Goal: Check status: Check status

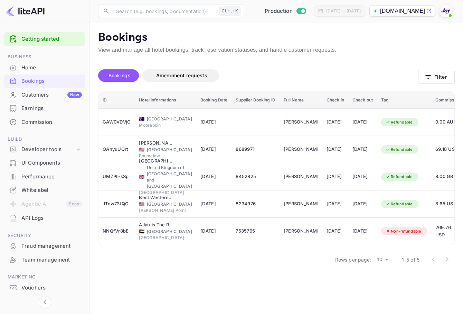
scroll to position [0, 103]
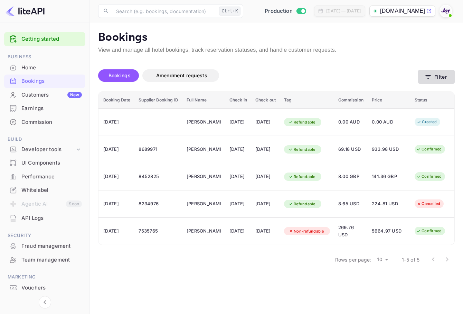
click at [435, 74] on button "Filter" at bounding box center [436, 77] width 37 height 14
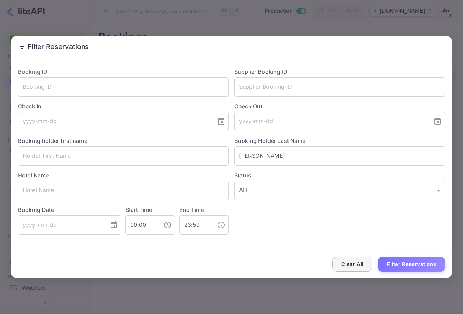
click at [354, 262] on button "Clear All" at bounding box center [352, 264] width 40 height 15
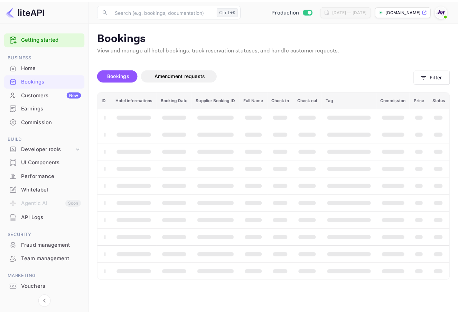
scroll to position [0, 0]
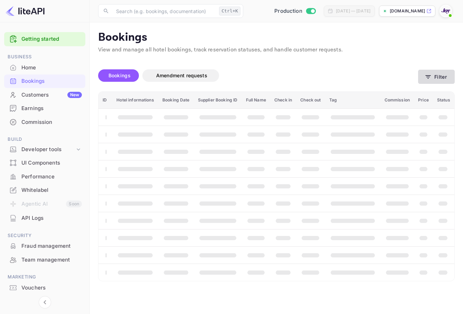
click at [446, 75] on button "Filter" at bounding box center [436, 77] width 37 height 14
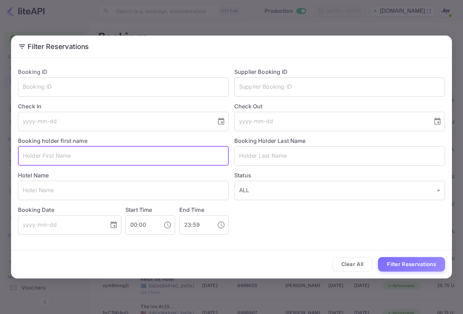
click at [98, 157] on input "text" at bounding box center [123, 155] width 211 height 19
paste input "carly"
type input "carly"
click at [436, 267] on button "Filter Reservations" at bounding box center [411, 264] width 67 height 15
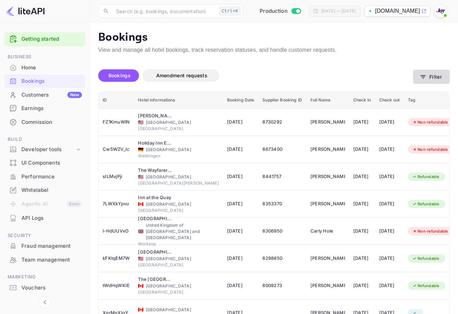
click at [430, 73] on button "Filter" at bounding box center [431, 77] width 37 height 14
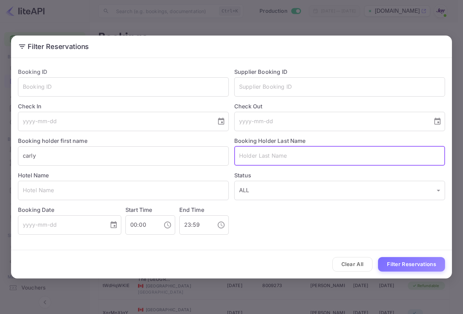
click at [306, 160] on input "text" at bounding box center [339, 155] width 211 height 19
paste input "[PERSON_NAME]"
type input "[PERSON_NAME]"
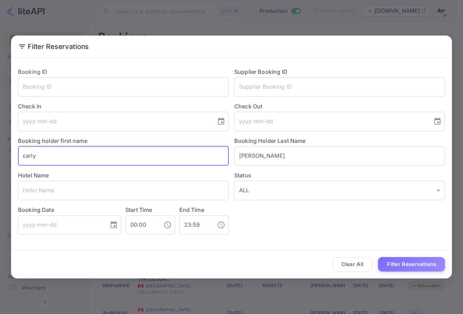
click at [189, 162] on input "carly" at bounding box center [123, 155] width 211 height 19
paste input "Jordan"
drag, startPoint x: 102, startPoint y: 158, endPoint x: 0, endPoint y: 149, distance: 102.3
click at [0, 149] on html "Getting started Business Home Bookings Customers New Earnings Commission Build …" at bounding box center [231, 207] width 463 height 414
paste input "text"
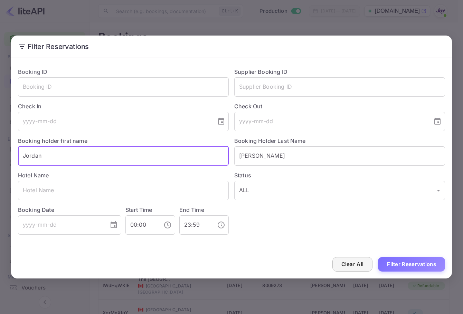
type input "Jordan"
click at [356, 263] on button "Clear All" at bounding box center [352, 264] width 40 height 15
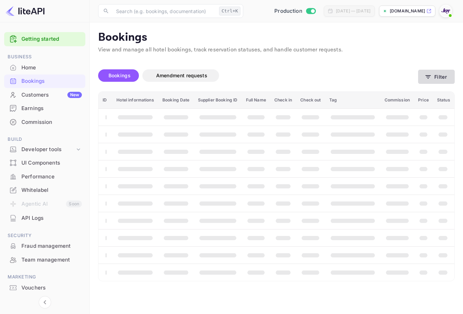
click at [442, 81] on button "Filter" at bounding box center [436, 77] width 37 height 14
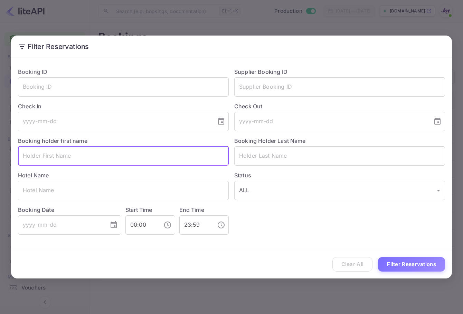
click at [161, 158] on input "text" at bounding box center [123, 155] width 211 height 19
paste input "Jordan"
type input "Jordan"
paste input "Jordan"
type input "Jordan"
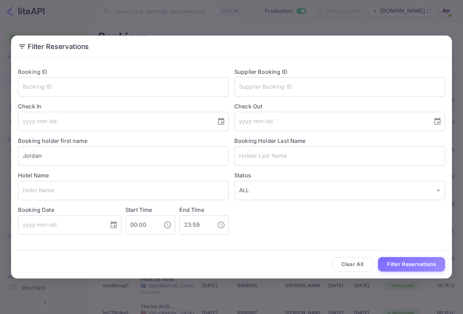
click at [284, 144] on div "Booking Holder Last Name ​" at bounding box center [337, 148] width 216 height 35
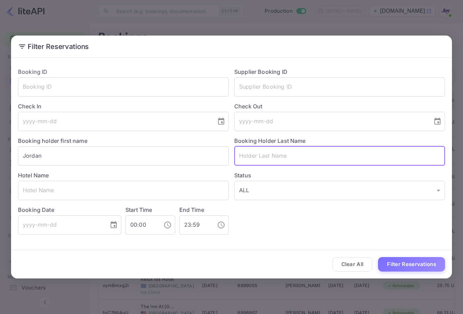
click at [283, 152] on input "text" at bounding box center [339, 155] width 211 height 19
paste input "[PERSON_NAME]"
type input "[PERSON_NAME]"
click at [425, 259] on button "Filter Reservations" at bounding box center [411, 264] width 67 height 15
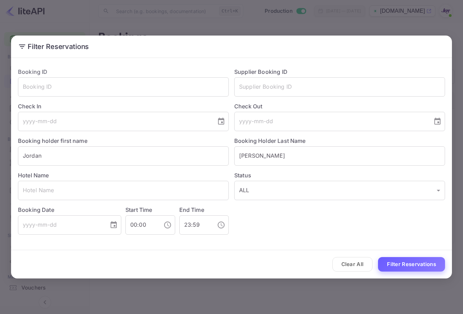
click at [418, 262] on button "Filter Reservations" at bounding box center [411, 264] width 67 height 15
click at [240, 158] on input "[PERSON_NAME]" at bounding box center [339, 155] width 211 height 19
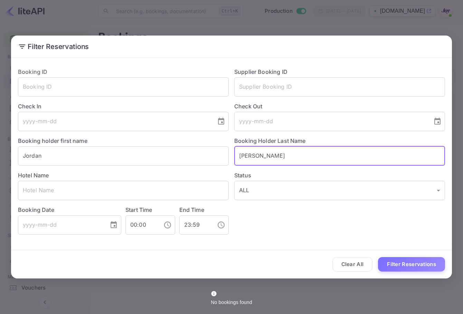
drag, startPoint x: 239, startPoint y: 158, endPoint x: 323, endPoint y: 156, distance: 83.6
click at [323, 156] on input "[PERSON_NAME]" at bounding box center [339, 155] width 211 height 19
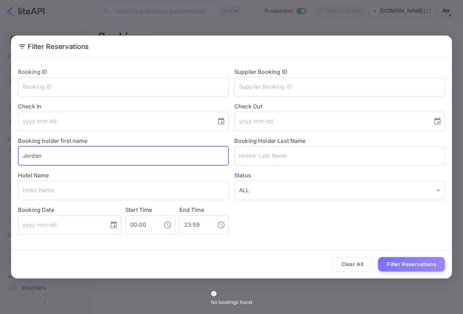
drag, startPoint x: 107, startPoint y: 156, endPoint x: 7, endPoint y: 150, distance: 100.0
click at [0, 150] on html "Getting started Business Home Bookings Customers New Earnings Commission Build …" at bounding box center [231, 157] width 463 height 314
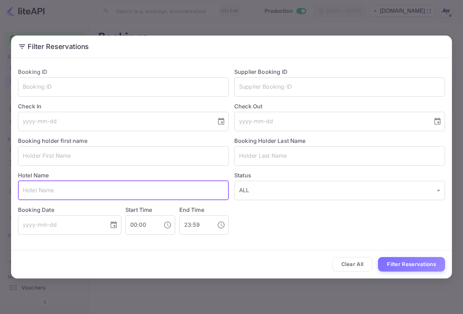
drag, startPoint x: 62, startPoint y: 190, endPoint x: 80, endPoint y: 194, distance: 18.0
click at [62, 190] on input "text" at bounding box center [123, 190] width 211 height 19
paste input "[STREET_ADDRESS]"
type input "[STREET_ADDRESS]"
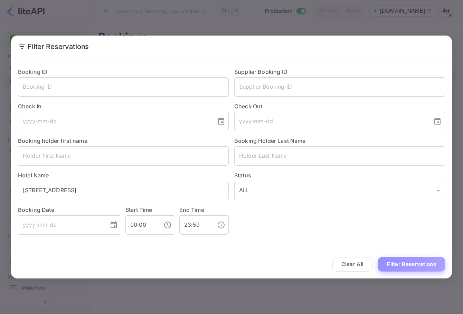
click at [437, 265] on button "Filter Reservations" at bounding box center [411, 264] width 67 height 15
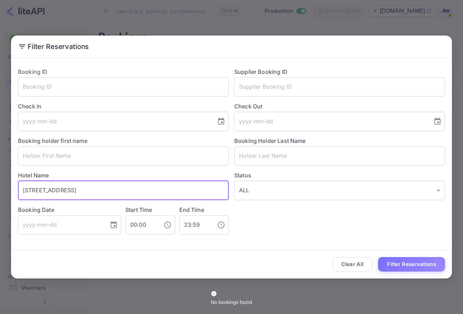
drag, startPoint x: 157, startPoint y: 188, endPoint x: 0, endPoint y: 162, distance: 159.8
click at [0, 162] on html "Getting started Business Home Bookings Customers New Earnings Commission Build …" at bounding box center [231, 157] width 463 height 314
click at [350, 256] on div "Clear All Filter Reservations" at bounding box center [231, 264] width 441 height 29
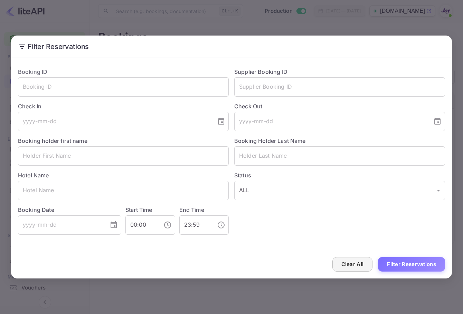
click at [351, 259] on button "Clear All" at bounding box center [352, 264] width 40 height 15
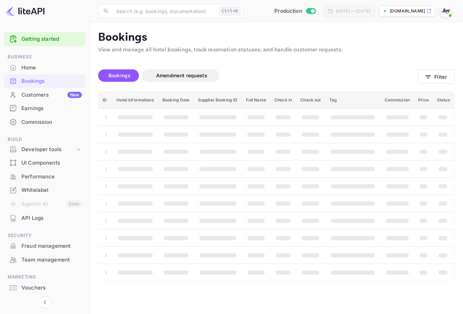
click at [351, 266] on th "booking table" at bounding box center [352, 272] width 55 height 17
click at [440, 86] on div "Bookings Amendment requests Filter" at bounding box center [276, 77] width 357 height 29
click at [440, 78] on button "Filter" at bounding box center [436, 77] width 37 height 14
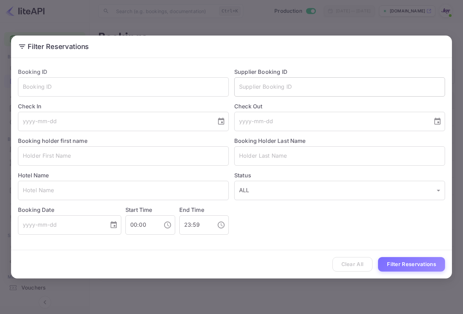
click at [314, 79] on input "text" at bounding box center [339, 86] width 211 height 19
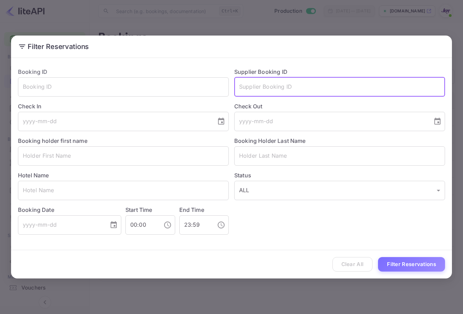
paste input "7071519"
type input "7071519"
click at [422, 267] on button "Filter Reservations" at bounding box center [411, 264] width 67 height 15
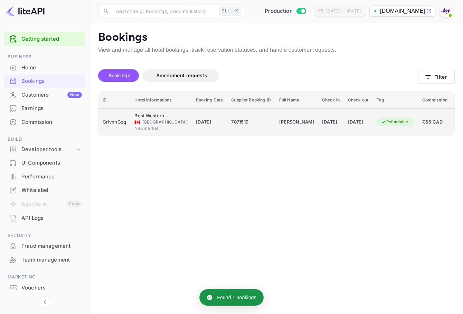
click at [318, 123] on td "[DATE]" at bounding box center [331, 121] width 26 height 27
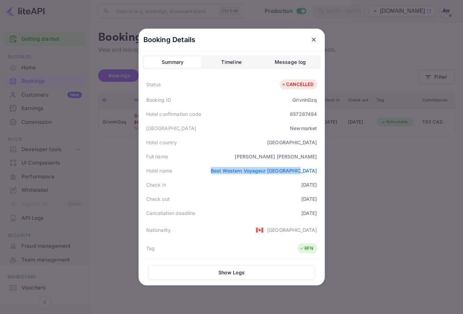
drag, startPoint x: 256, startPoint y: 165, endPoint x: 314, endPoint y: 171, distance: 58.6
click at [314, 171] on div "Hotel name Best Western Voyageur [GEOGRAPHIC_DATA]" at bounding box center [232, 171] width 178 height 14
copy link "Best Western Voyageur [GEOGRAPHIC_DATA]"
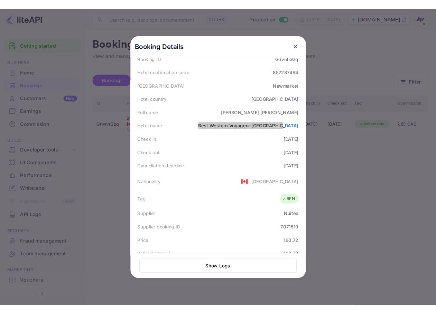
scroll to position [156, 0]
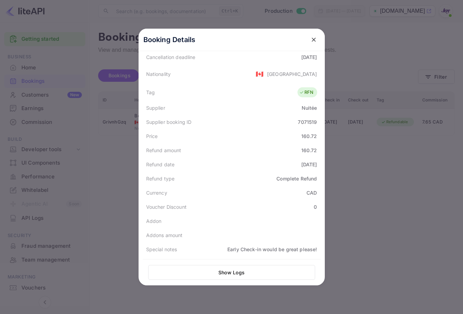
click at [314, 40] on button "close" at bounding box center [313, 40] width 12 height 12
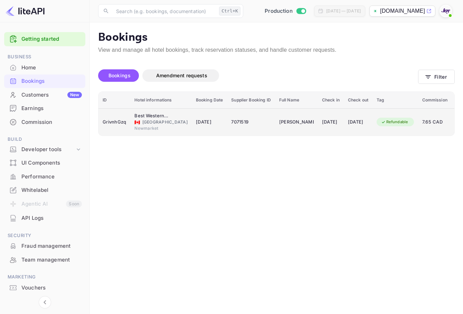
click at [290, 111] on td "[PERSON_NAME]" at bounding box center [296, 121] width 43 height 27
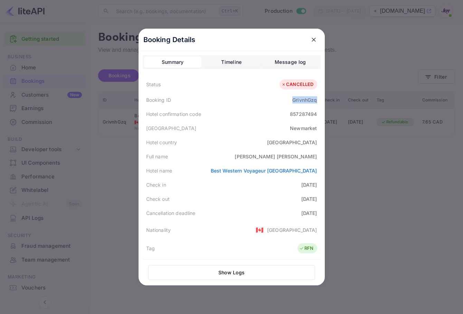
drag, startPoint x: 287, startPoint y: 102, endPoint x: 316, endPoint y: 99, distance: 29.9
click at [316, 99] on div "Booking ID GrivnhGzq" at bounding box center [232, 100] width 178 height 14
copy div "GrivnhGzq"
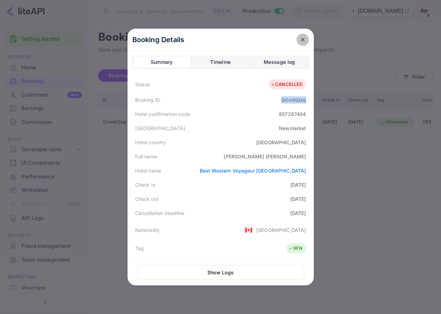
click at [301, 38] on icon "close" at bounding box center [303, 40] width 4 height 4
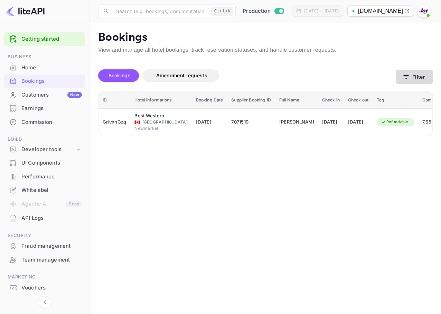
click at [407, 75] on icon "button" at bounding box center [405, 77] width 7 height 7
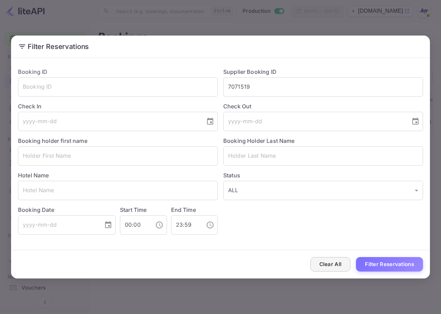
click at [338, 264] on button "Clear All" at bounding box center [330, 264] width 40 height 15
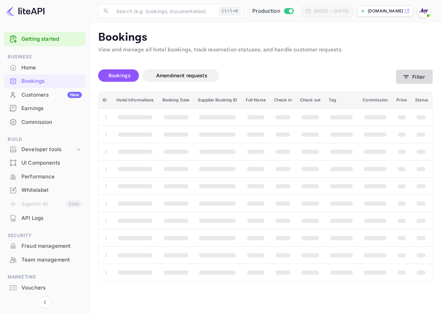
click at [416, 77] on button "Filter" at bounding box center [414, 77] width 37 height 14
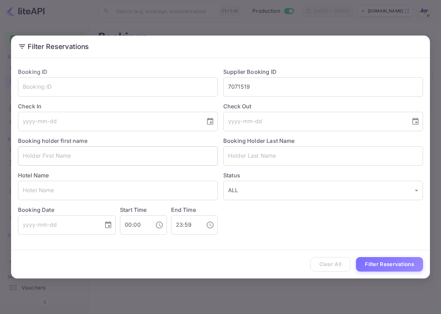
click at [161, 151] on input "text" at bounding box center [118, 155] width 200 height 19
click at [300, 155] on input "text" at bounding box center [323, 155] width 200 height 19
paste input "carly"
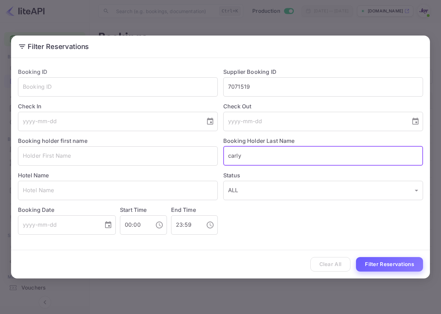
type input "carly"
click at [391, 263] on button "Filter Reservations" at bounding box center [389, 264] width 67 height 15
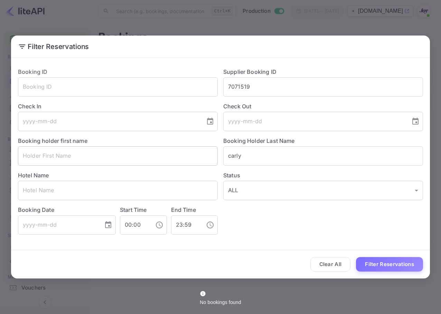
click at [174, 149] on input "text" at bounding box center [118, 155] width 200 height 19
drag, startPoint x: 243, startPoint y: 151, endPoint x: 188, endPoint y: 151, distance: 54.6
click at [188, 152] on div "Booking ID ​ Supplier Booking ID 7071519 ​ Check In ​ Check Out ​ Booking holde…" at bounding box center [217, 148] width 410 height 173
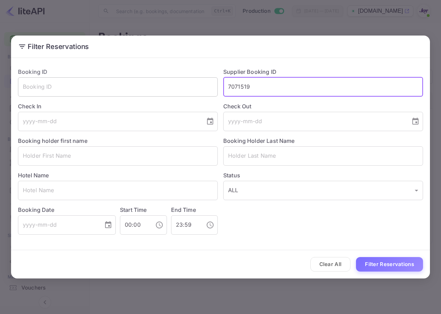
drag, startPoint x: 258, startPoint y: 86, endPoint x: 144, endPoint y: 79, distance: 113.9
click at [137, 75] on div "Booking ID ​ Supplier Booking ID 7071519 ​ Check In ​ Check Out ​ Booking holde…" at bounding box center [217, 148] width 410 height 173
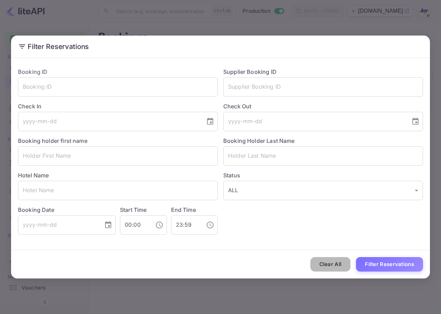
click at [332, 268] on button "Clear All" at bounding box center [330, 264] width 40 height 15
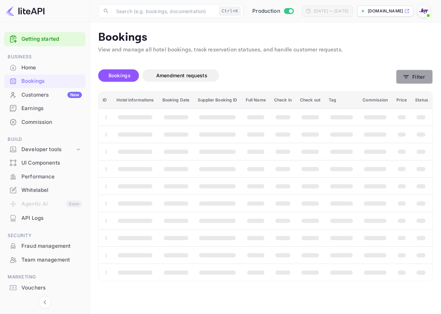
click at [411, 82] on button "Filter" at bounding box center [414, 77] width 37 height 14
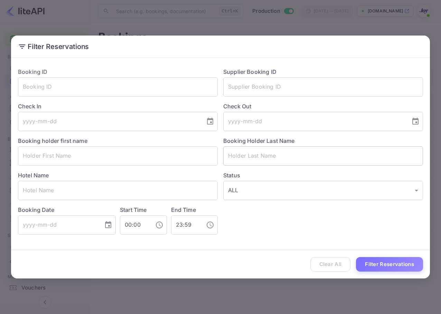
click at [288, 161] on input "text" at bounding box center [323, 155] width 200 height 19
paste input "carly"
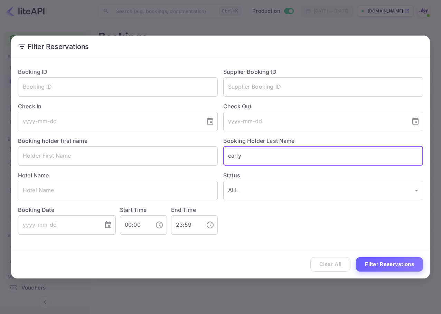
type input "carly"
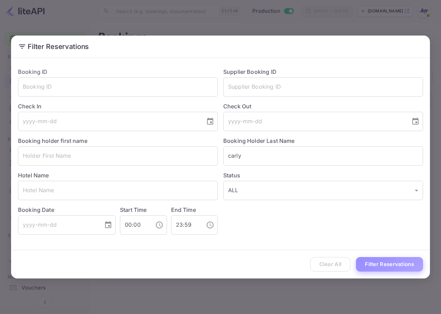
click at [384, 266] on button "Filter Reservations" at bounding box center [389, 264] width 67 height 15
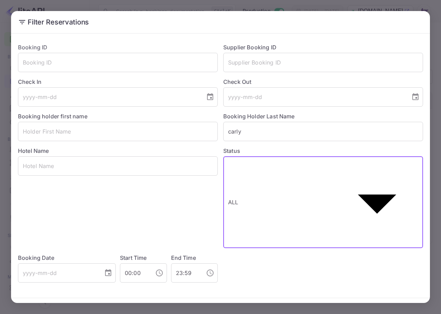
drag, startPoint x: 261, startPoint y: 187, endPoint x: 239, endPoint y: 189, distance: 21.9
click at [239, 189] on body "Getting started Business Home Bookings Customers New Earnings Commission Build …" at bounding box center [220, 174] width 441 height 348
click at [74, 314] on div at bounding box center [220, 314] width 441 height 0
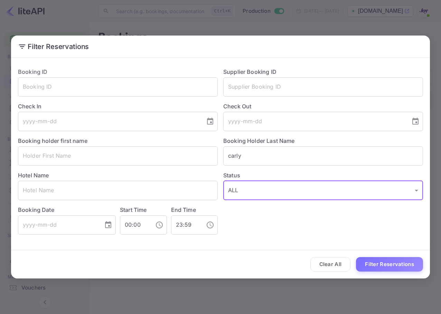
click at [96, 153] on input "text" at bounding box center [118, 155] width 200 height 19
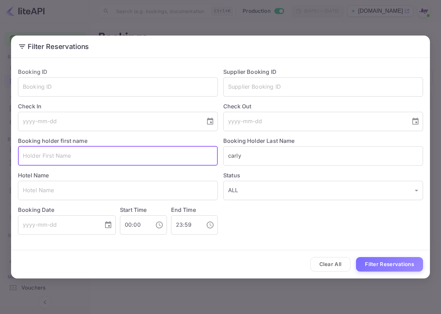
paste input "carly"
type input "carly"
drag, startPoint x: 258, startPoint y: 157, endPoint x: 175, endPoint y: 154, distance: 83.0
click at [175, 154] on div "Booking ID ​ Supplier Booking ID ​ Check In ​ Check Out ​ Booking holder first …" at bounding box center [217, 148] width 410 height 173
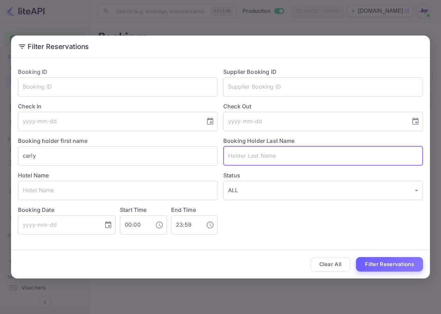
click at [383, 264] on button "Filter Reservations" at bounding box center [389, 264] width 67 height 15
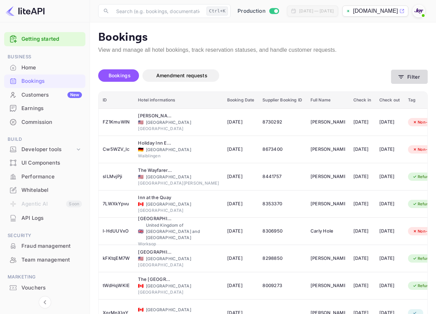
click at [409, 72] on button "Filter" at bounding box center [409, 77] width 37 height 14
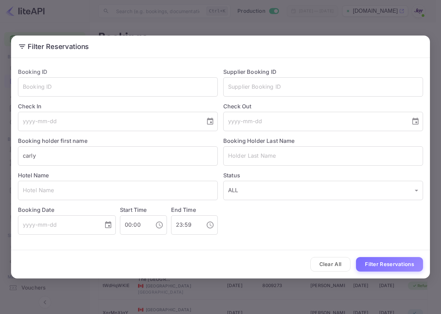
click at [338, 261] on button "Clear All" at bounding box center [330, 264] width 40 height 15
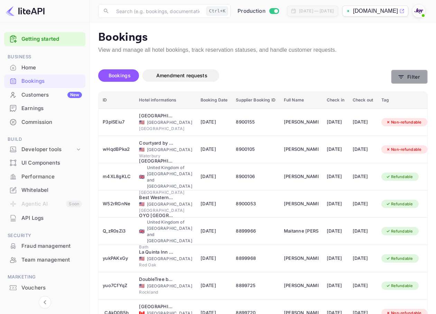
click at [417, 81] on button "Filter" at bounding box center [409, 77] width 37 height 14
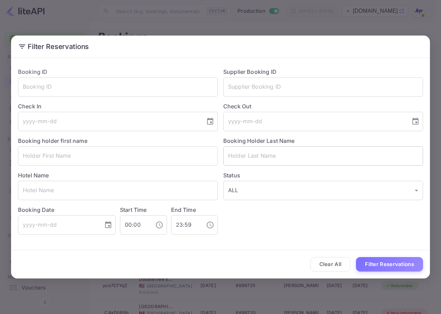
click at [284, 161] on input "text" at bounding box center [323, 155] width 200 height 19
paste input "[PERSON_NAME]"
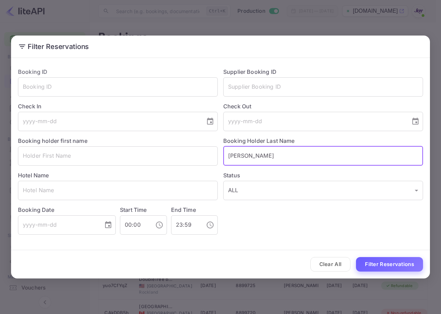
type input "[PERSON_NAME]"
click at [382, 262] on button "Filter Reservations" at bounding box center [389, 264] width 67 height 15
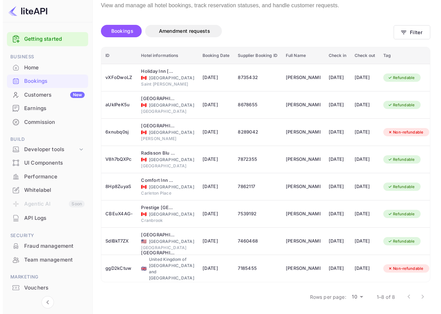
scroll to position [0, 0]
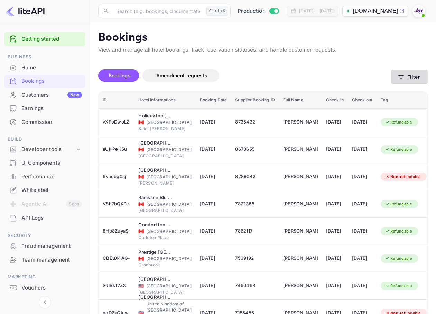
click at [399, 76] on icon "button" at bounding box center [400, 77] width 7 height 7
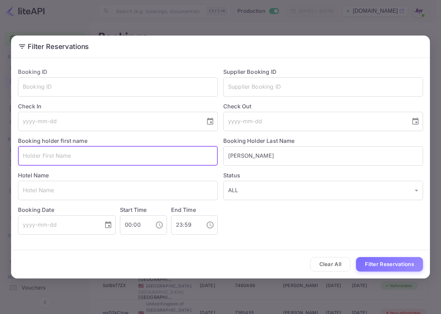
click at [137, 165] on input "text" at bounding box center [118, 155] width 200 height 19
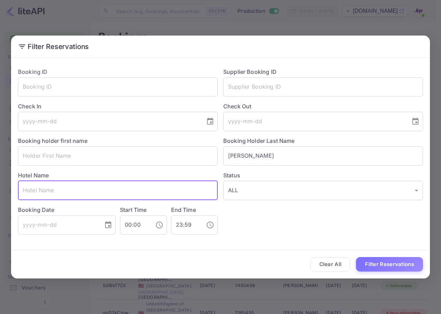
click at [142, 189] on input "text" at bounding box center [118, 190] width 200 height 19
paste input "[GEOGRAPHIC_DATA]"
type input "[GEOGRAPHIC_DATA]"
click at [405, 267] on button "Filter Reservations" at bounding box center [389, 264] width 67 height 15
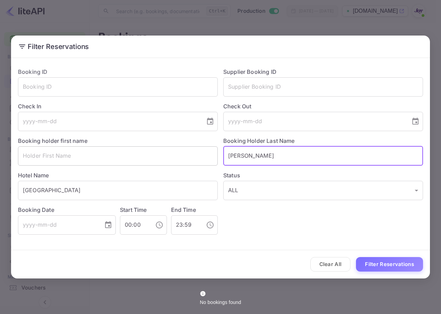
drag, startPoint x: 294, startPoint y: 150, endPoint x: 199, endPoint y: 147, distance: 94.7
click at [199, 147] on div "Booking ID ​ Supplier Booking ID ​ Check In ​ Check Out ​ Booking holder first …" at bounding box center [217, 148] width 410 height 173
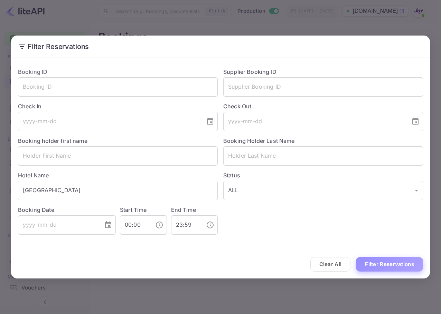
click at [383, 263] on button "Filter Reservations" at bounding box center [389, 264] width 67 height 15
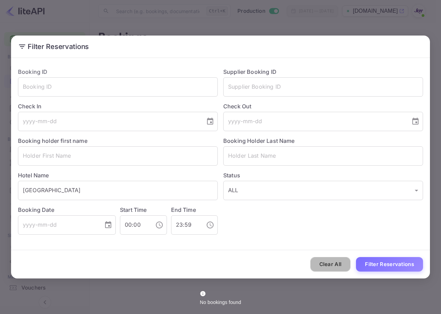
click at [333, 259] on button "Clear All" at bounding box center [330, 264] width 40 height 15
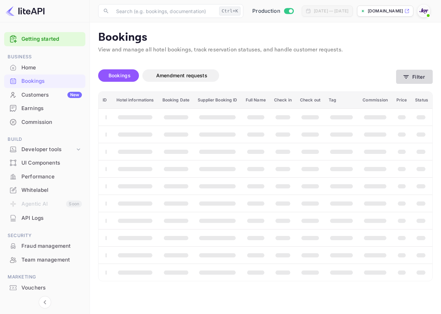
click at [424, 79] on button "Filter" at bounding box center [414, 77] width 37 height 14
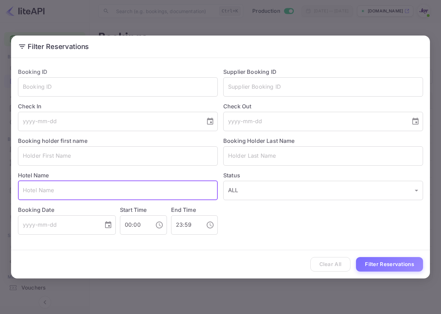
click at [139, 198] on input "text" at bounding box center [118, 190] width 200 height 19
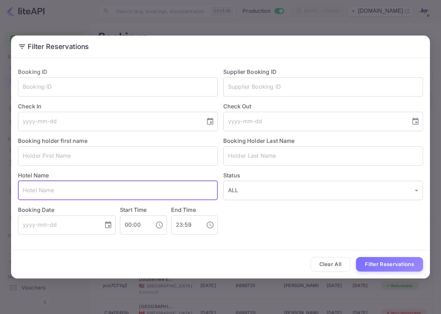
paste input "[GEOGRAPHIC_DATA]"
type input "[GEOGRAPHIC_DATA]"
click at [410, 265] on button "Filter Reservations" at bounding box center [389, 264] width 67 height 15
